Goal: Information Seeking & Learning: Learn about a topic

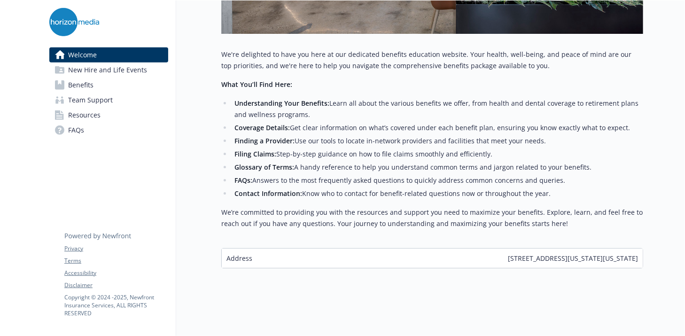
scroll to position [356, 0]
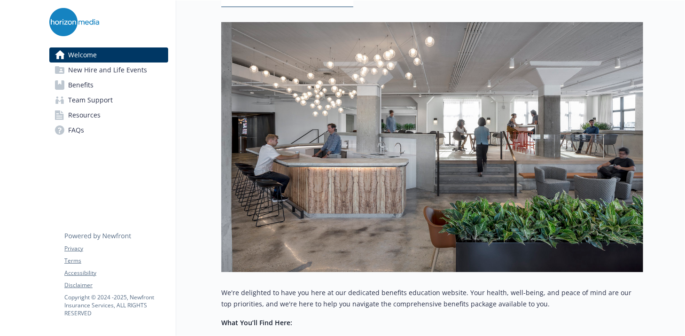
click at [85, 81] on span "Benefits" at bounding box center [80, 84] width 25 height 15
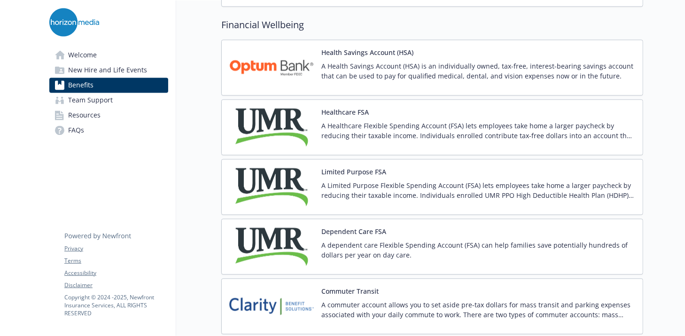
scroll to position [1303, 0]
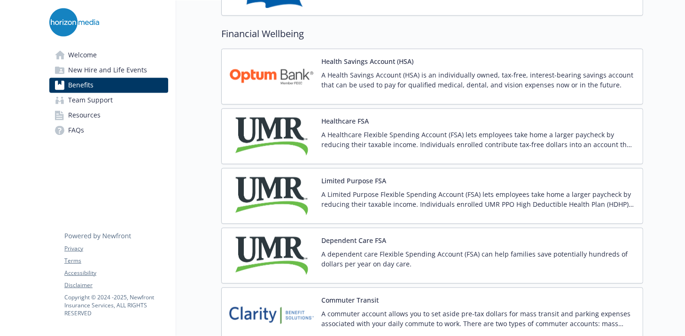
click at [340, 116] on button "Healthcare FSA" at bounding box center [344, 121] width 47 height 10
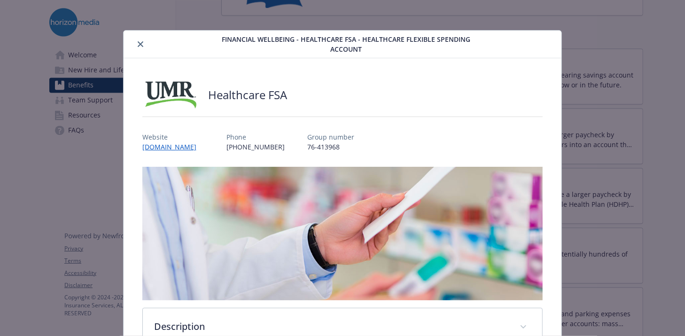
click at [141, 44] on icon "close" at bounding box center [141, 44] width 6 height 6
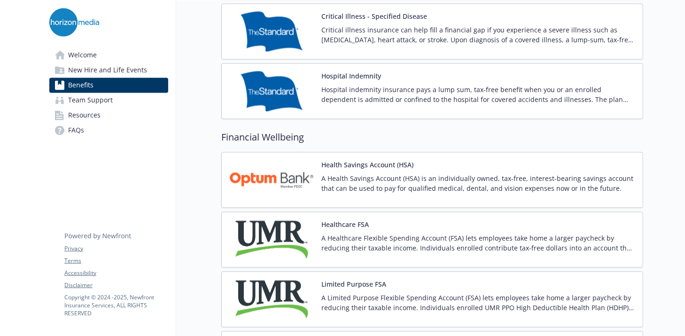
scroll to position [1195, 0]
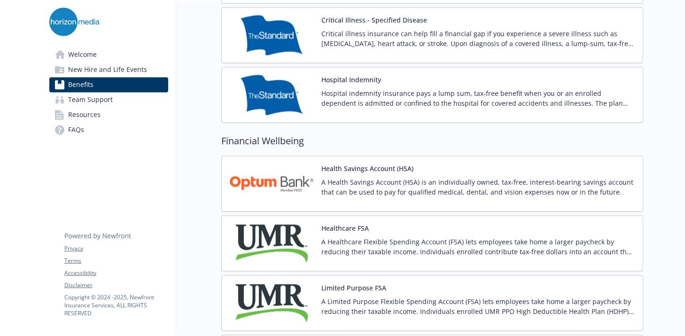
click at [358, 164] on button "Health Savings Account (HSA)" at bounding box center [367, 169] width 92 height 10
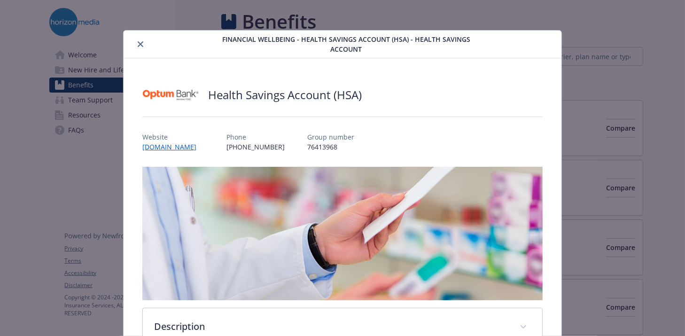
scroll to position [28, 0]
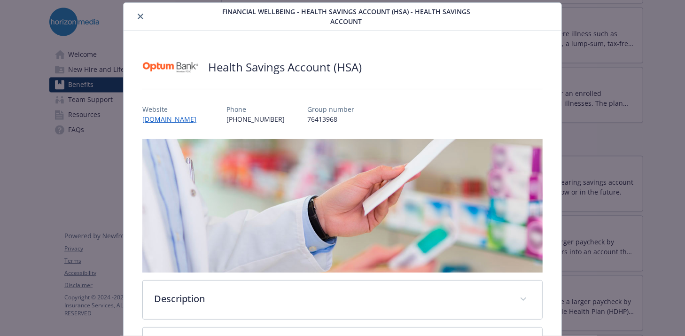
click at [554, 10] on div "Financial Wellbeing - Health Savings Account (HSA) - Health Savings Account" at bounding box center [342, 17] width 437 height 28
click at [138, 15] on icon "close" at bounding box center [141, 17] width 6 height 6
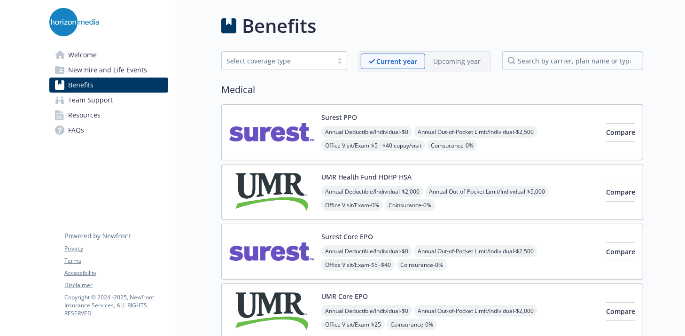
click at [82, 112] on span "Resources" at bounding box center [84, 115] width 32 height 15
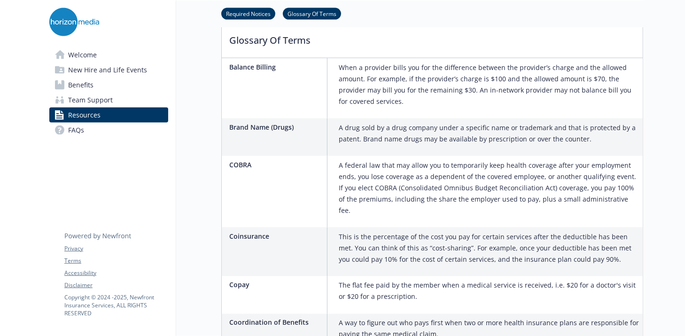
scroll to position [939, 0]
